Goal: Check status: Check status

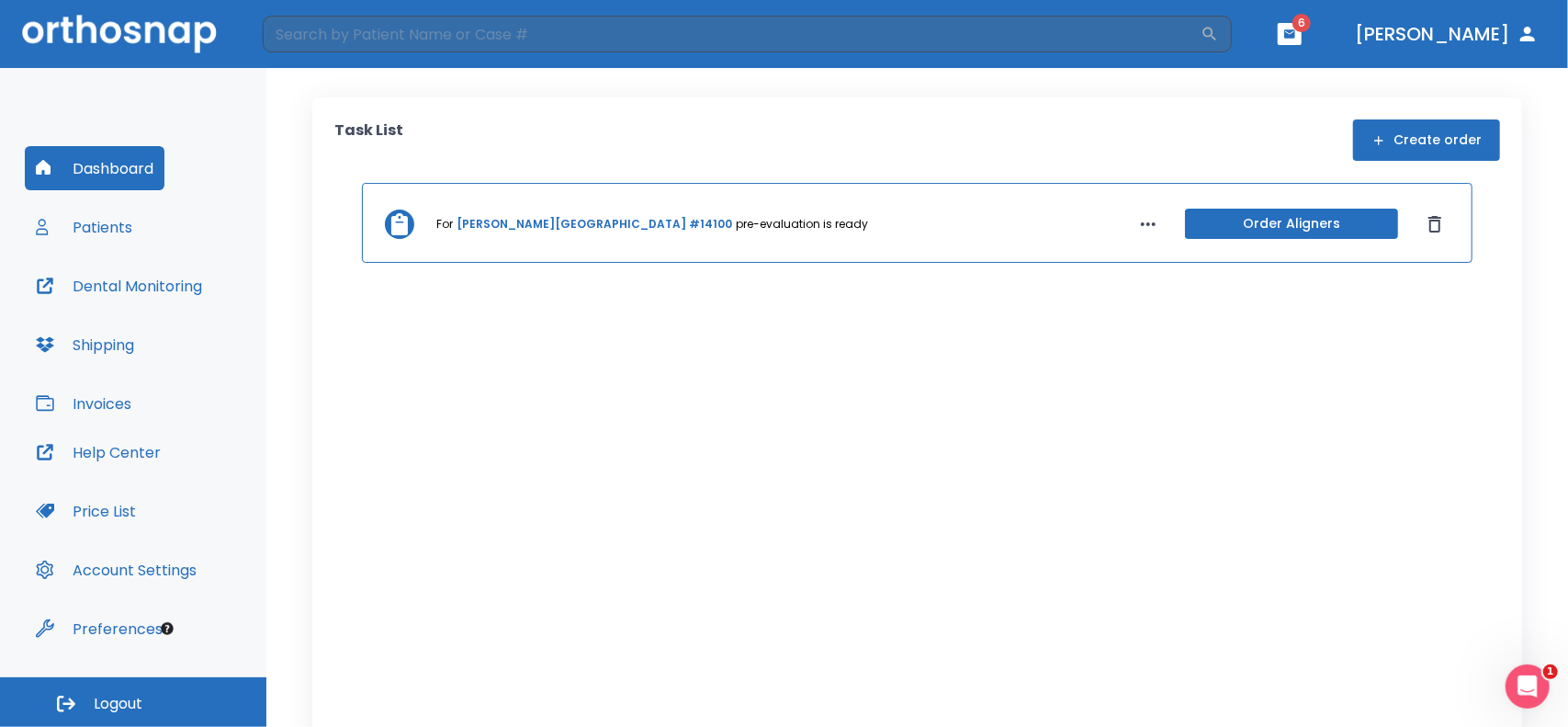
click at [522, 249] on div "For [PERSON_NAME][GEOGRAPHIC_DATA] #14100 pre-evaluation is ready Order Aligners" at bounding box center [917, 223] width 1111 height 80
click at [410, 225] on icon at bounding box center [399, 224] width 22 height 22
click at [400, 227] on icon at bounding box center [399, 224] width 16 height 22
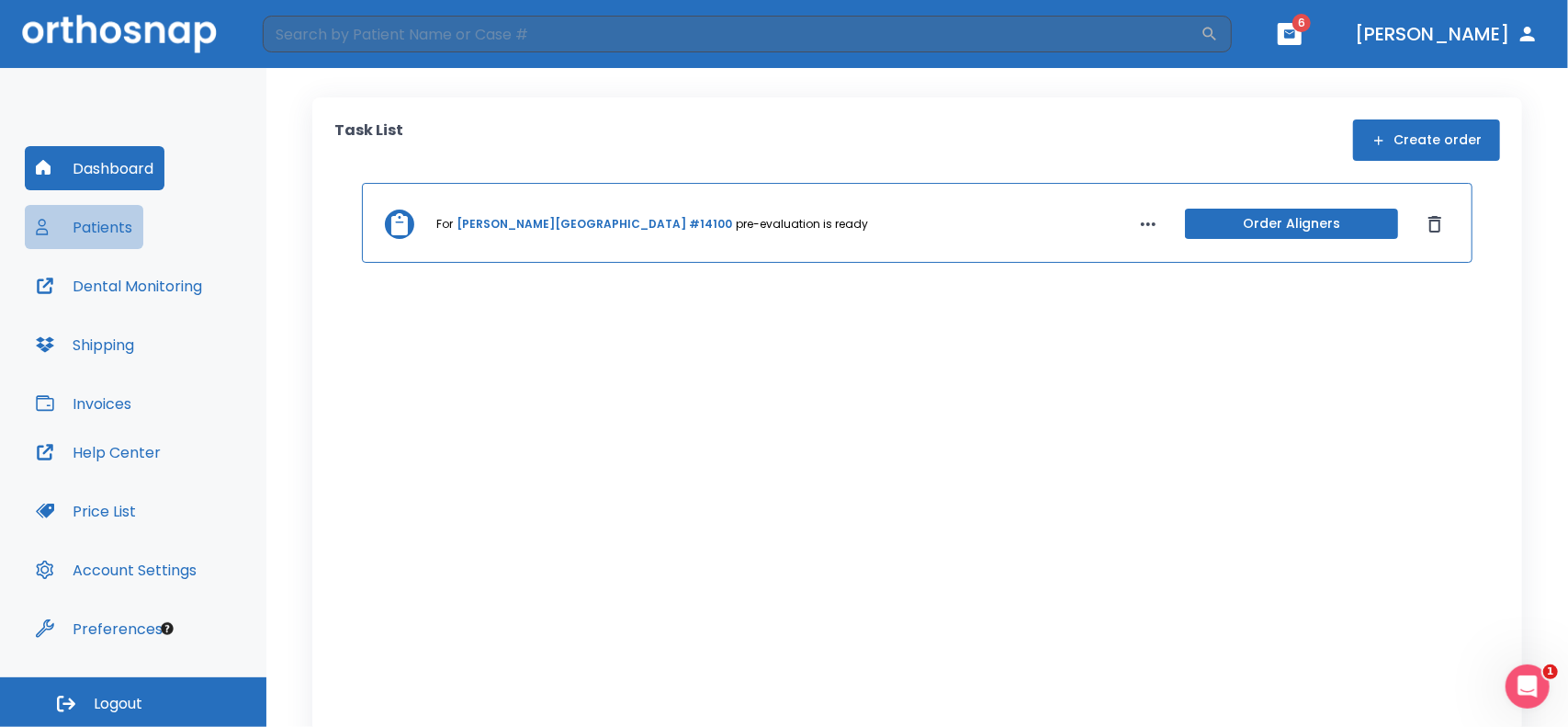
click at [127, 224] on button "Patients" at bounding box center [83, 227] width 119 height 44
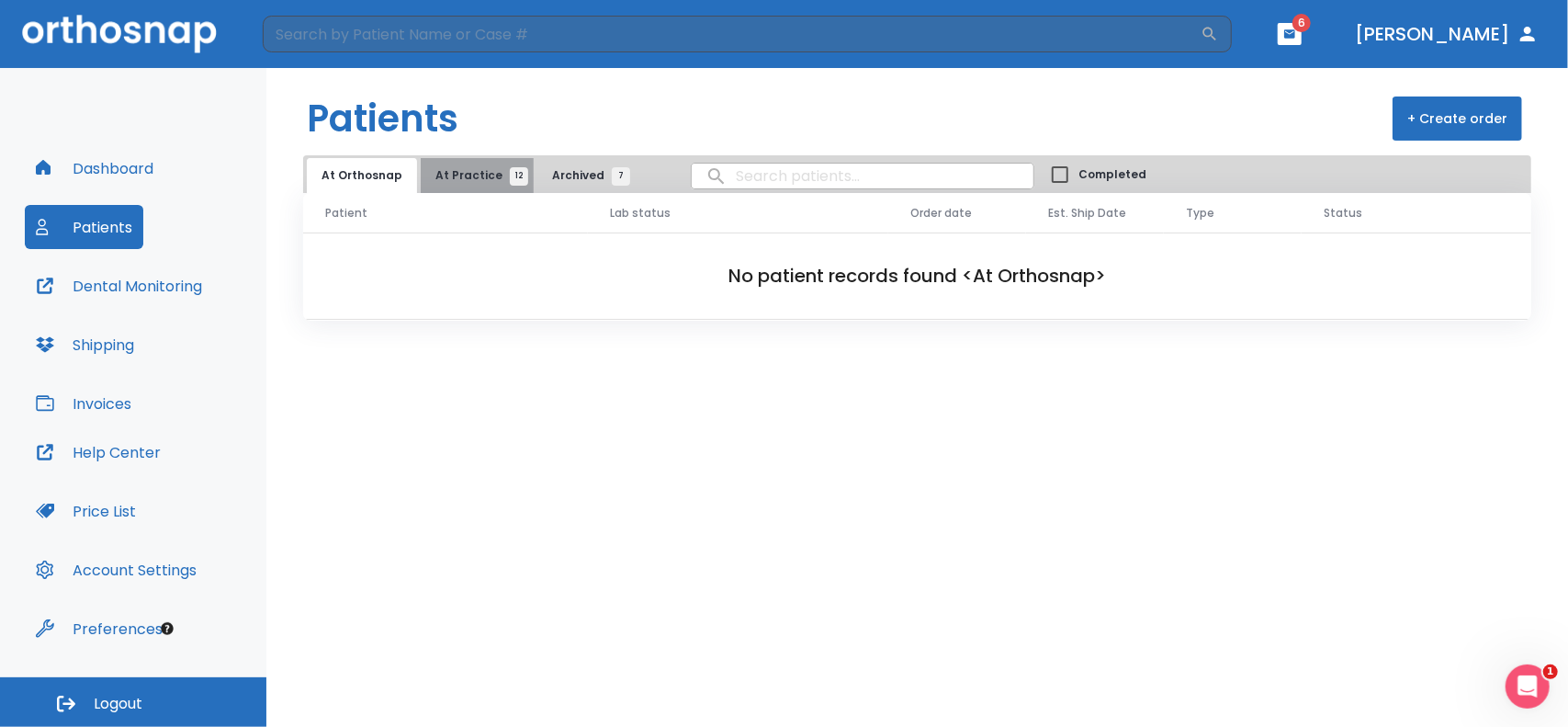
click at [510, 175] on span "12" at bounding box center [519, 176] width 18 height 18
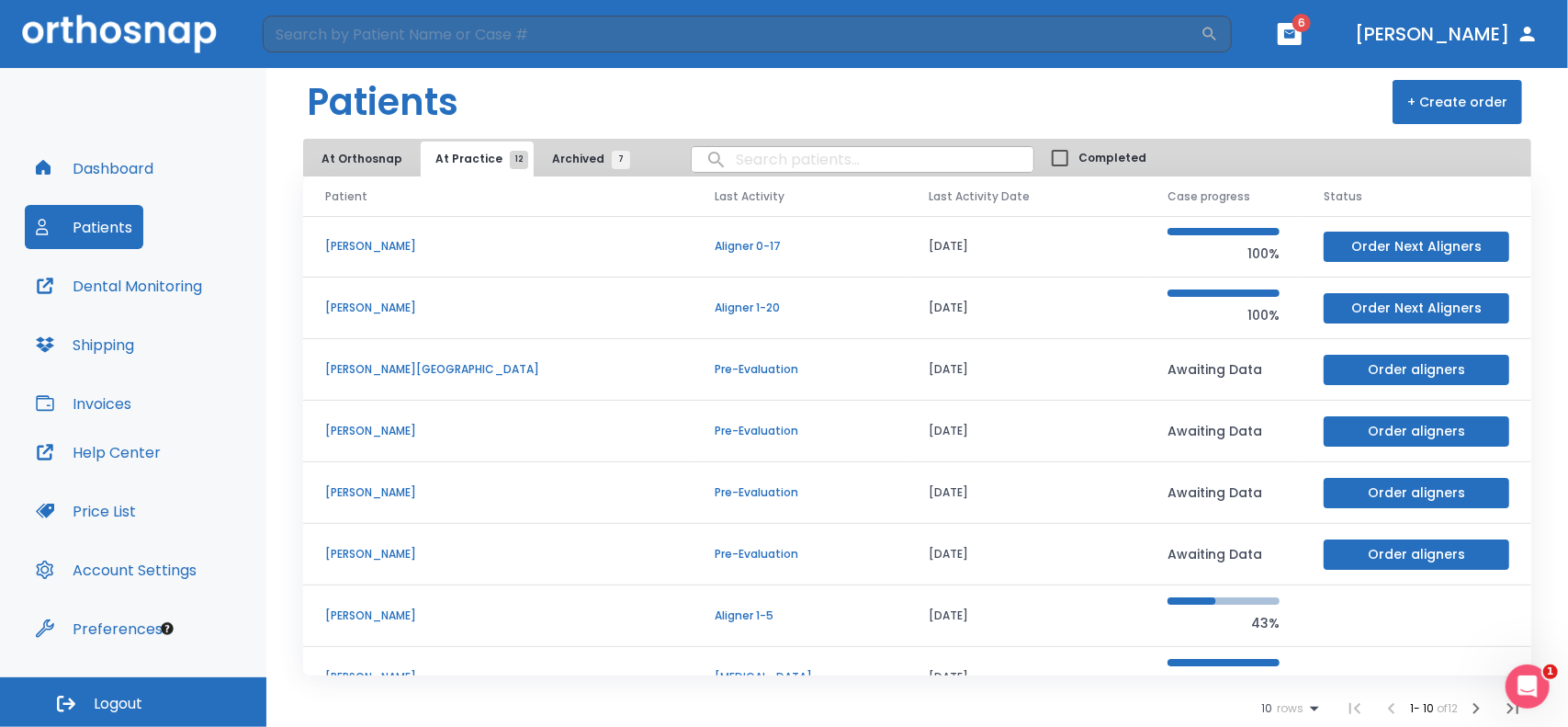
click at [417, 365] on p "[PERSON_NAME][GEOGRAPHIC_DATA]" at bounding box center [498, 369] width 346 height 16
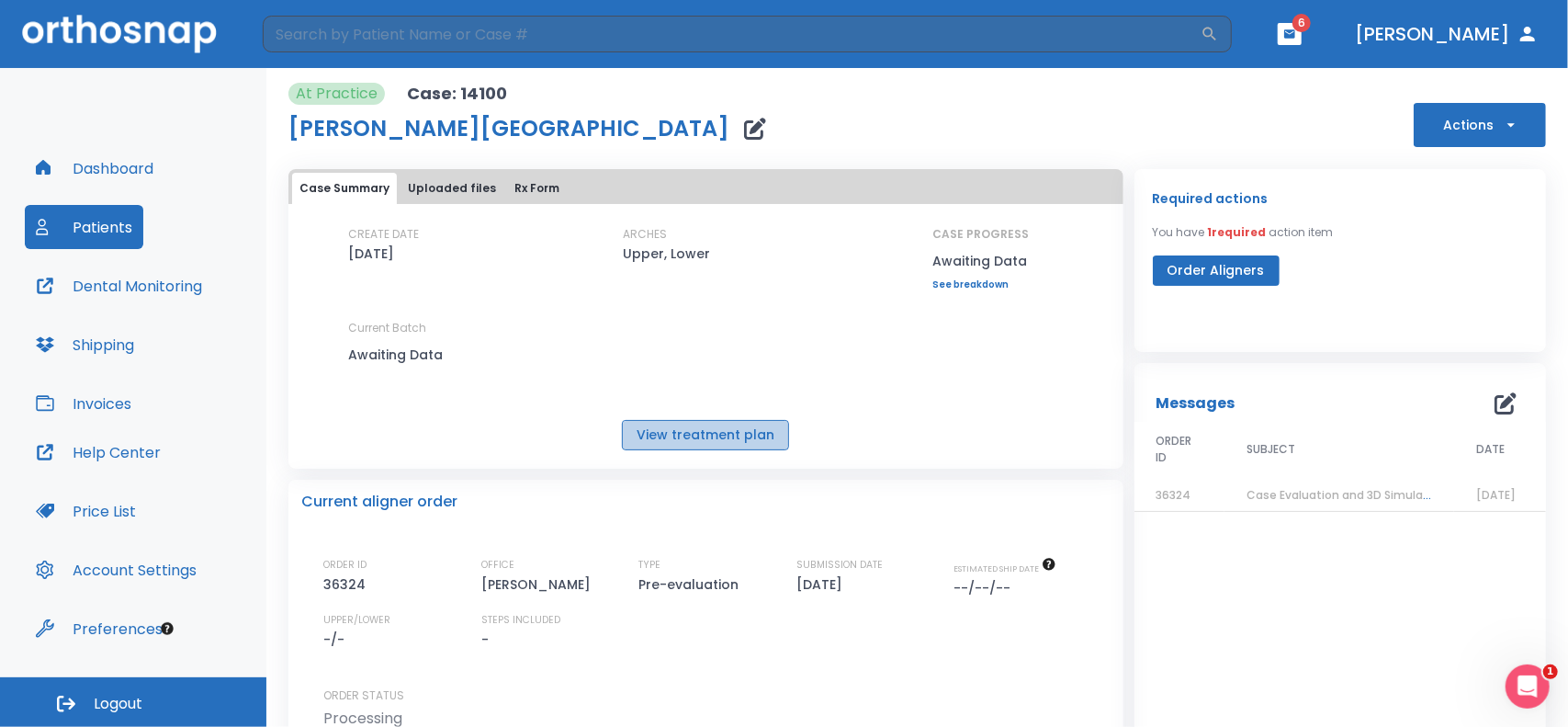
click at [710, 426] on button "View treatment plan" at bounding box center [706, 436] width 167 height 30
click at [1288, 494] on span "Case Evaluation and 3D Simulation Ready" at bounding box center [1365, 494] width 237 height 15
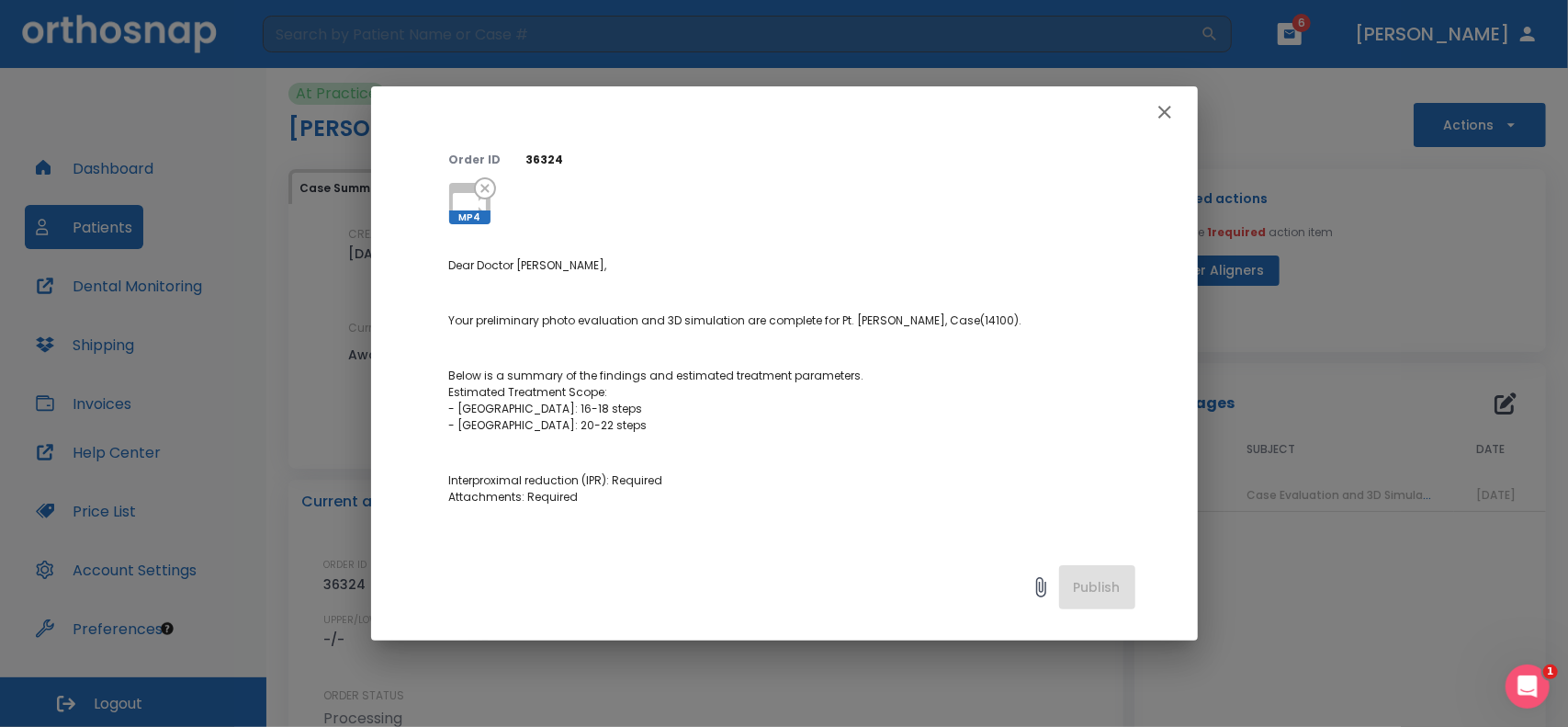
scroll to position [120, 0]
click at [1171, 109] on icon "button" at bounding box center [1164, 112] width 22 height 22
